Goal: Task Accomplishment & Management: Manage account settings

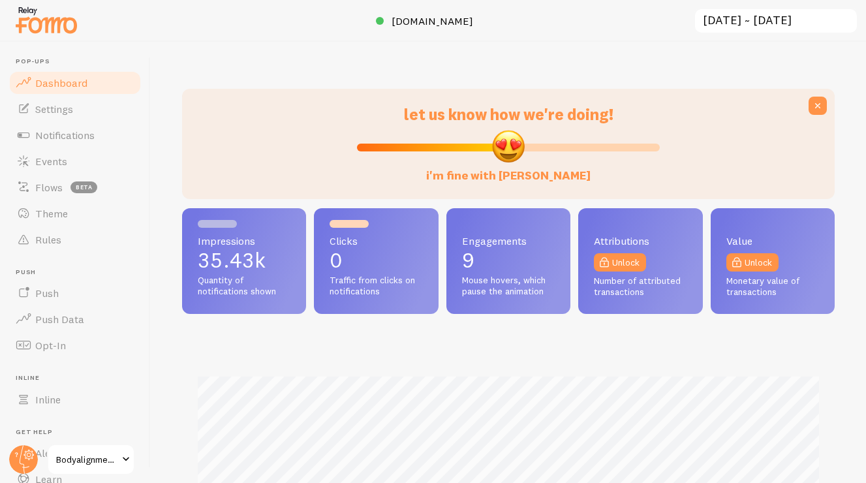
scroll to position [342, 652]
click at [54, 192] on span "Flows" at bounding box center [48, 187] width 27 height 13
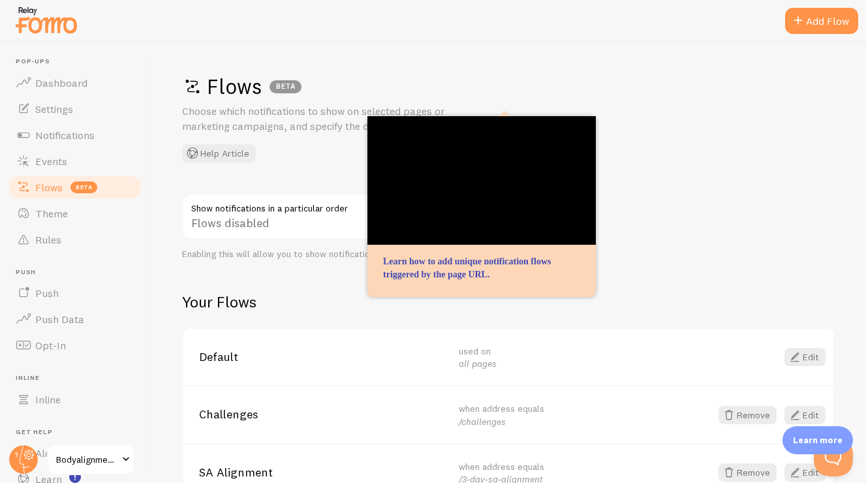
scroll to position [51, 0]
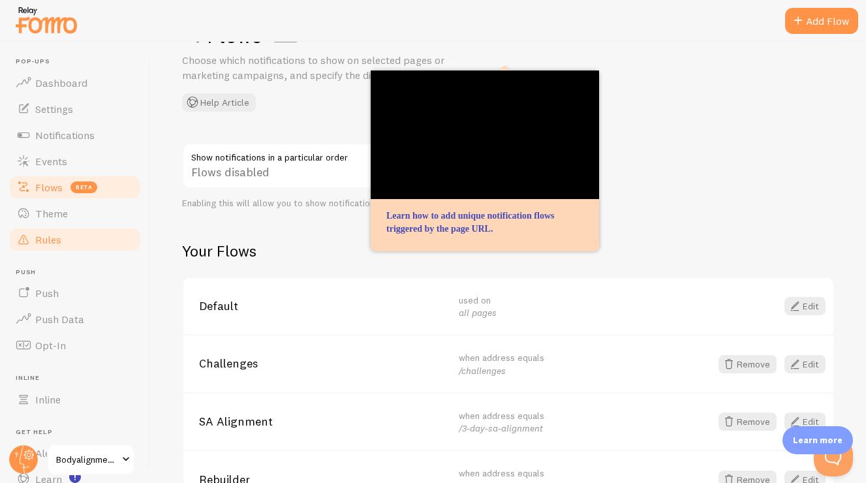
click at [82, 239] on link "Rules" at bounding box center [75, 239] width 134 height 26
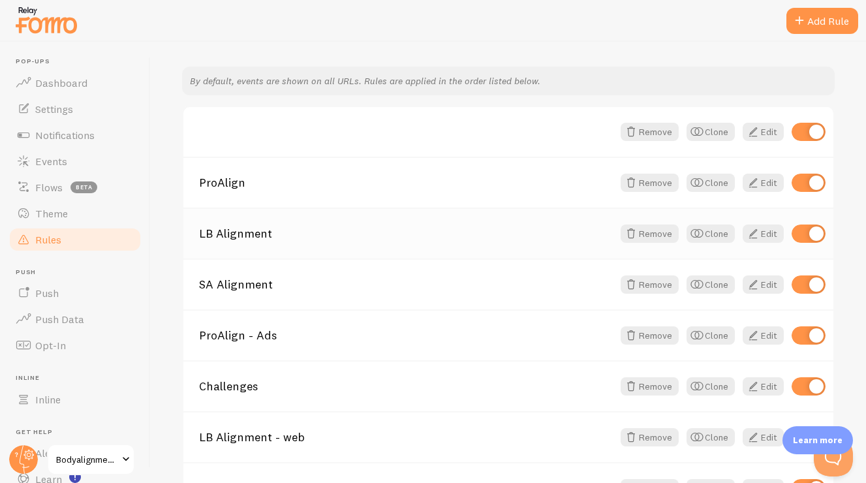
scroll to position [221, 0]
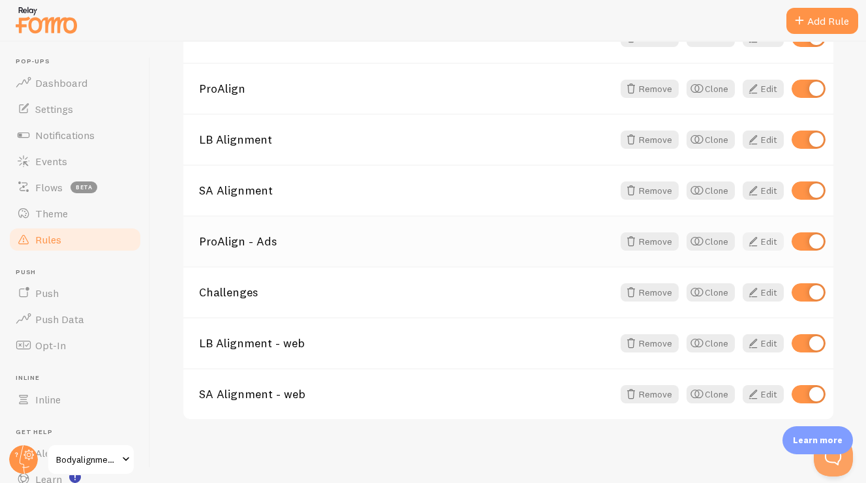
click at [758, 241] on span at bounding box center [753, 242] width 16 height 16
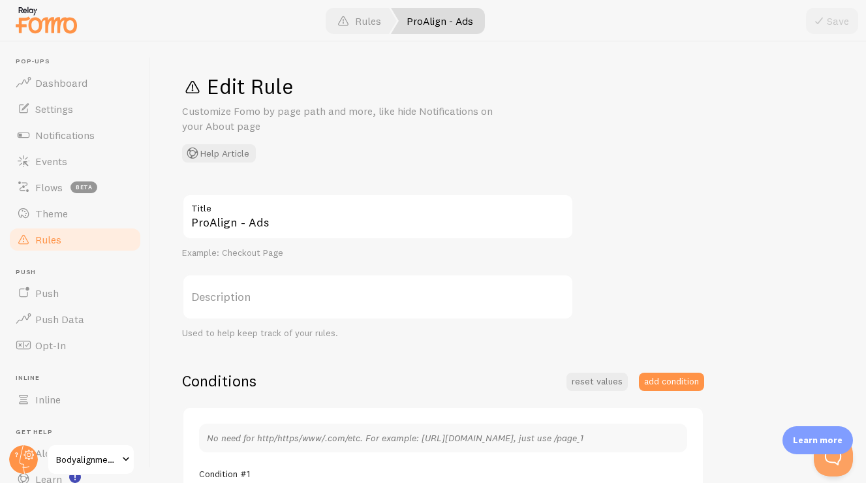
scroll to position [192, 0]
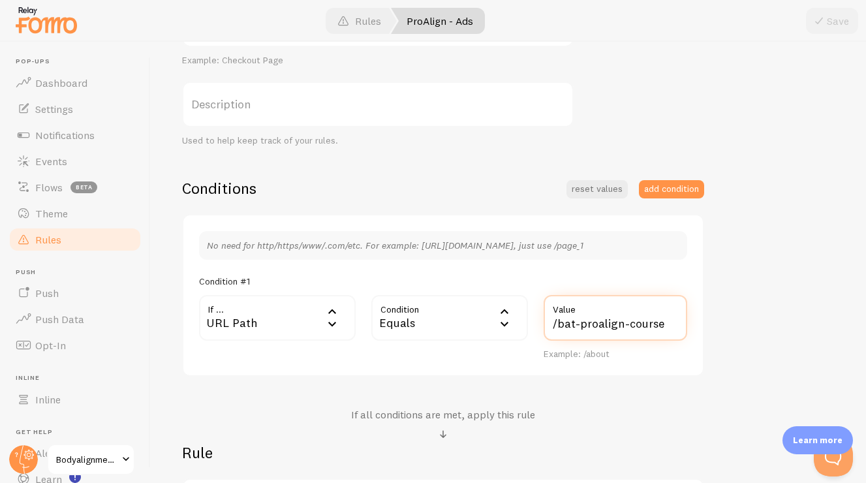
click at [663, 326] on input "/bat-proalign-course" at bounding box center [615, 318] width 144 height 46
drag, startPoint x: 579, startPoint y: 325, endPoint x: 674, endPoint y: 325, distance: 94.6
click at [674, 325] on input "/bat-proalign-course" at bounding box center [615, 318] width 144 height 46
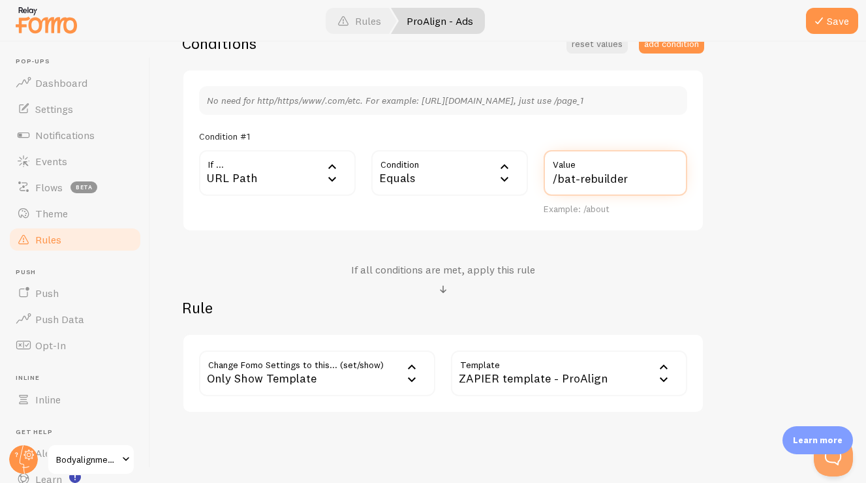
scroll to position [382, 0]
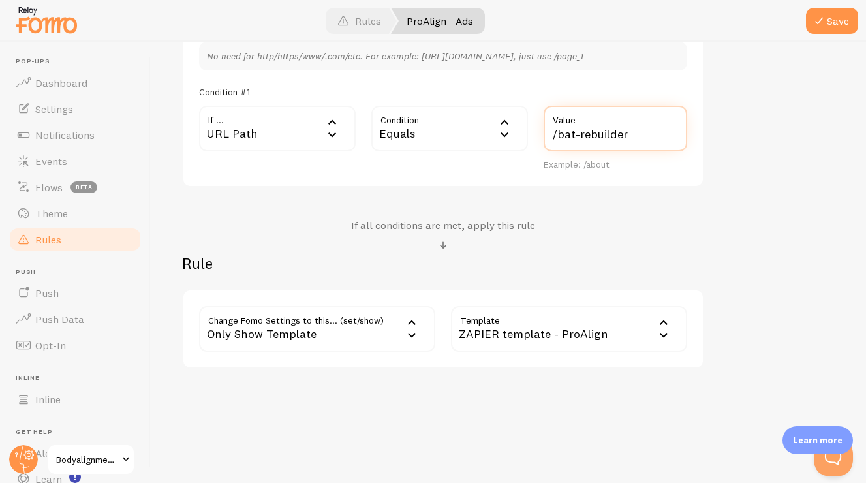
type input "/bat-rebuilder"
click at [586, 331] on div "ZAPIER template - ProAlign" at bounding box center [569, 329] width 236 height 46
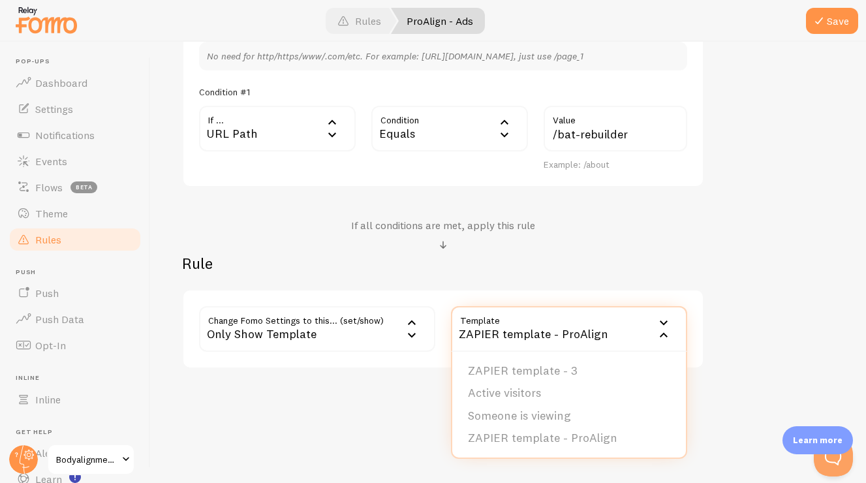
click at [606, 277] on div "Rule Change Fomo Settings to this... (set/show) only_show_template Only Show Te…" at bounding box center [443, 310] width 522 height 115
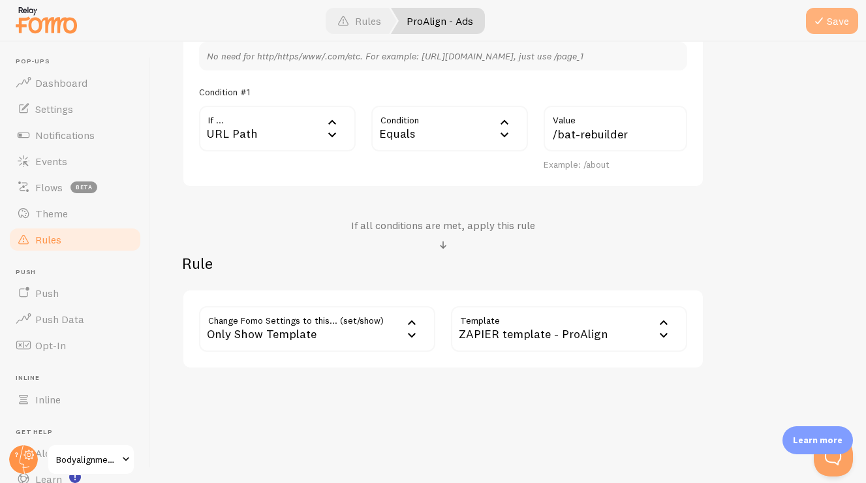
click at [826, 27] on button "Save" at bounding box center [832, 21] width 52 height 26
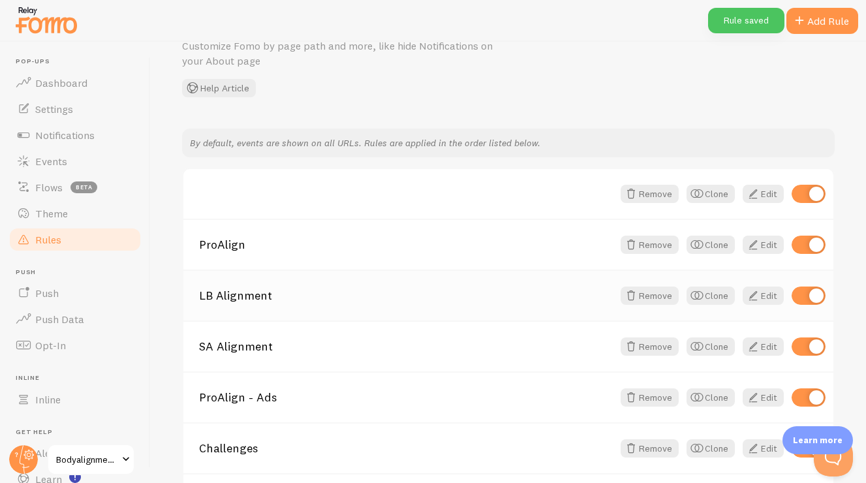
scroll to position [111, 0]
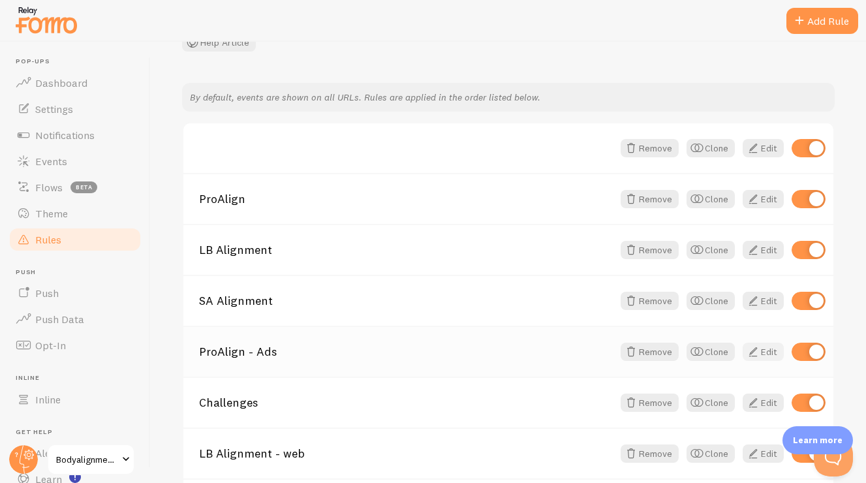
click at [773, 357] on link "Edit" at bounding box center [762, 351] width 41 height 18
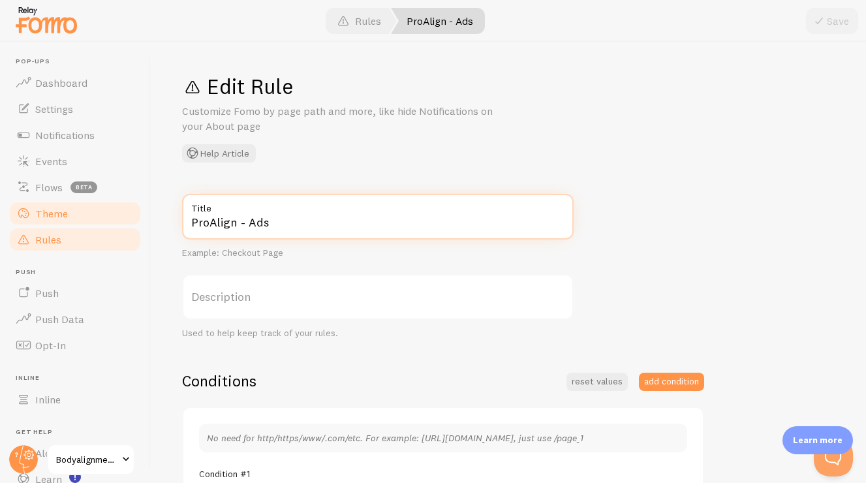
drag, startPoint x: 277, startPoint y: 224, endPoint x: 125, endPoint y: 225, distance: 151.3
click at [125, 225] on main "Pop-ups Dashboard Settings Notifications Events Flows beta Theme Rules [GEOGRAP…" at bounding box center [433, 262] width 866 height 441
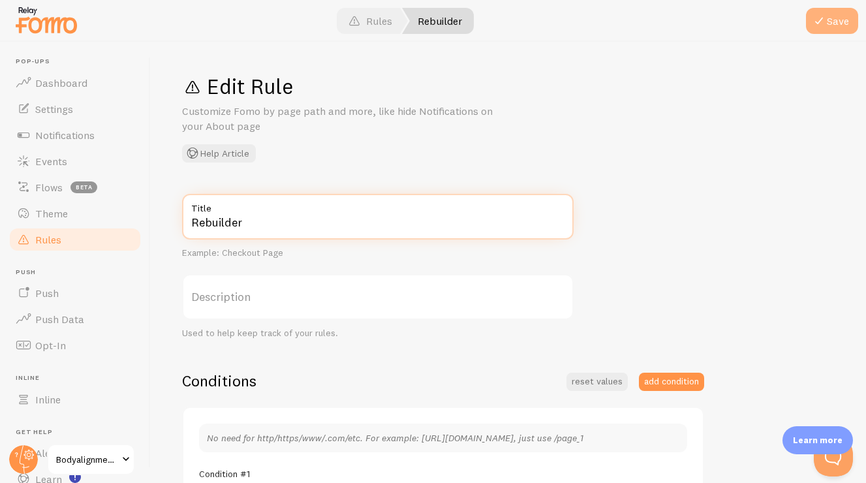
type input "Rebuilder"
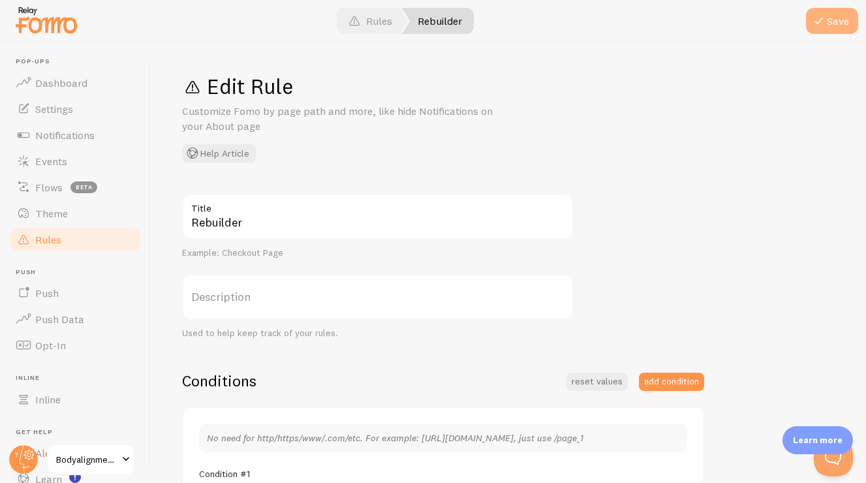
click at [829, 23] on button "Save" at bounding box center [832, 21] width 52 height 26
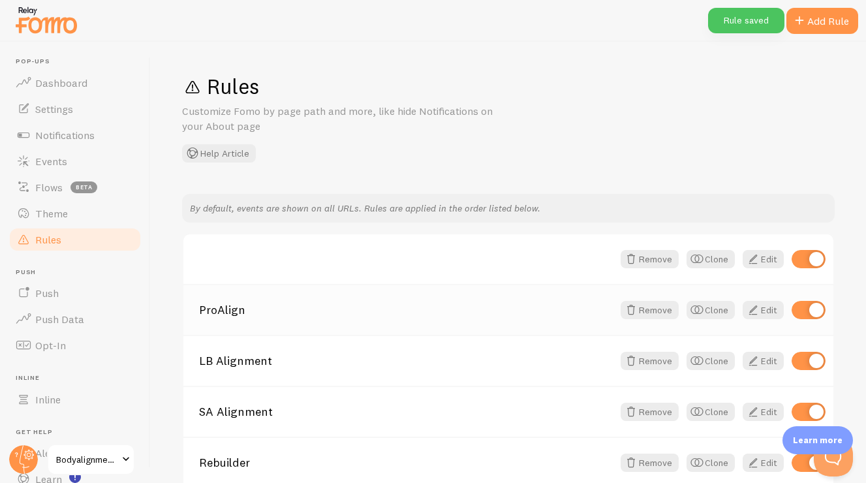
scroll to position [147, 0]
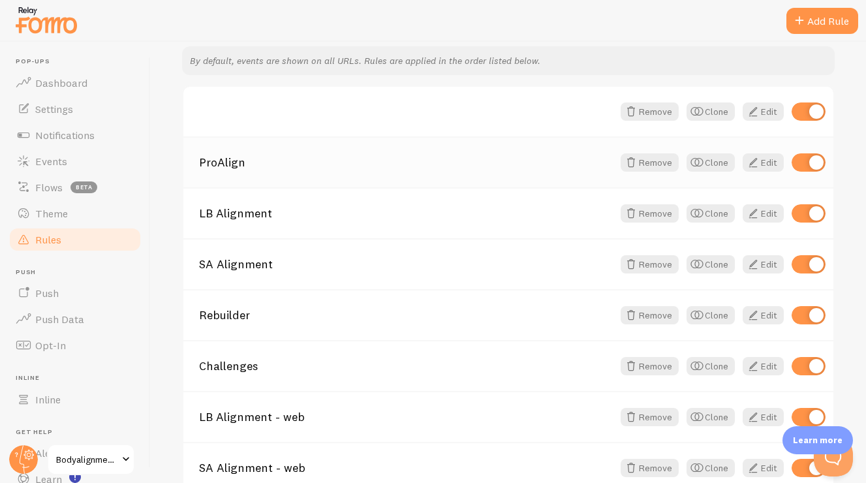
click at [796, 169] on input "checkbox" at bounding box center [808, 162] width 34 height 18
checkbox input "false"
